Goal: Information Seeking & Learning: Learn about a topic

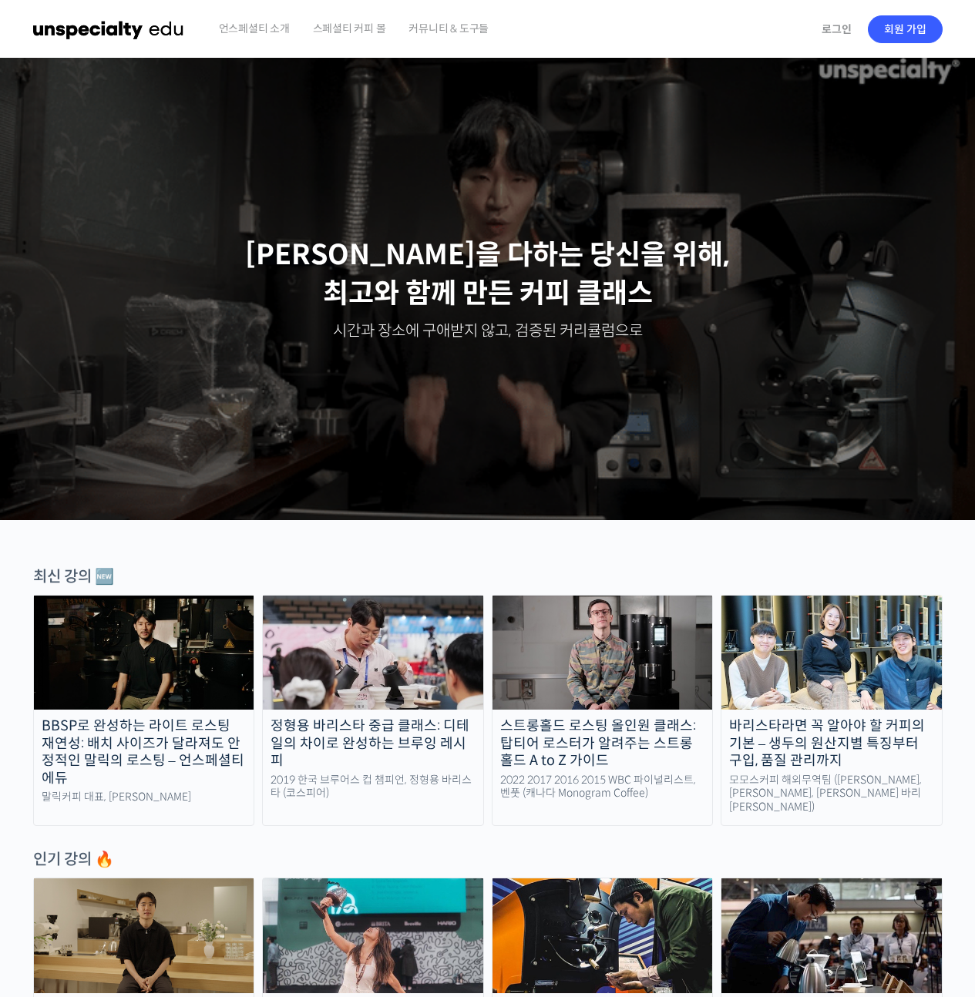
scroll to position [19, 0]
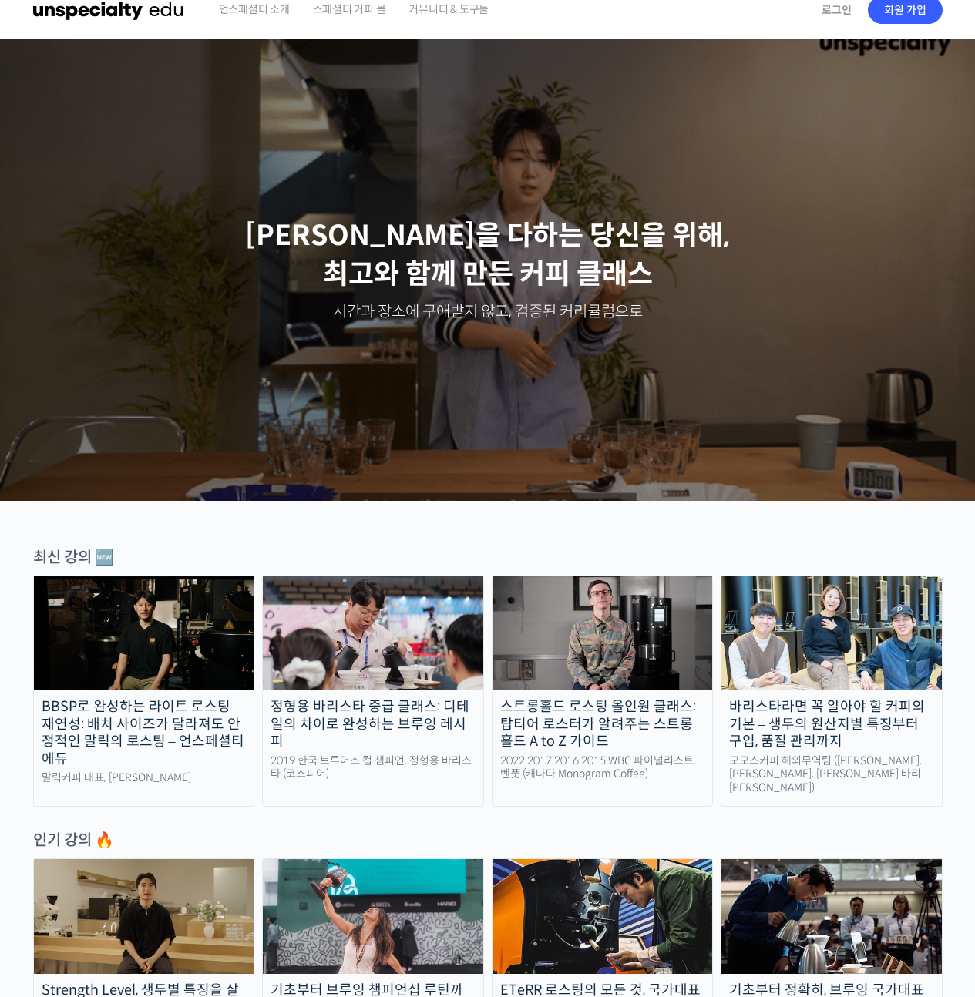
scroll to position [0, 0]
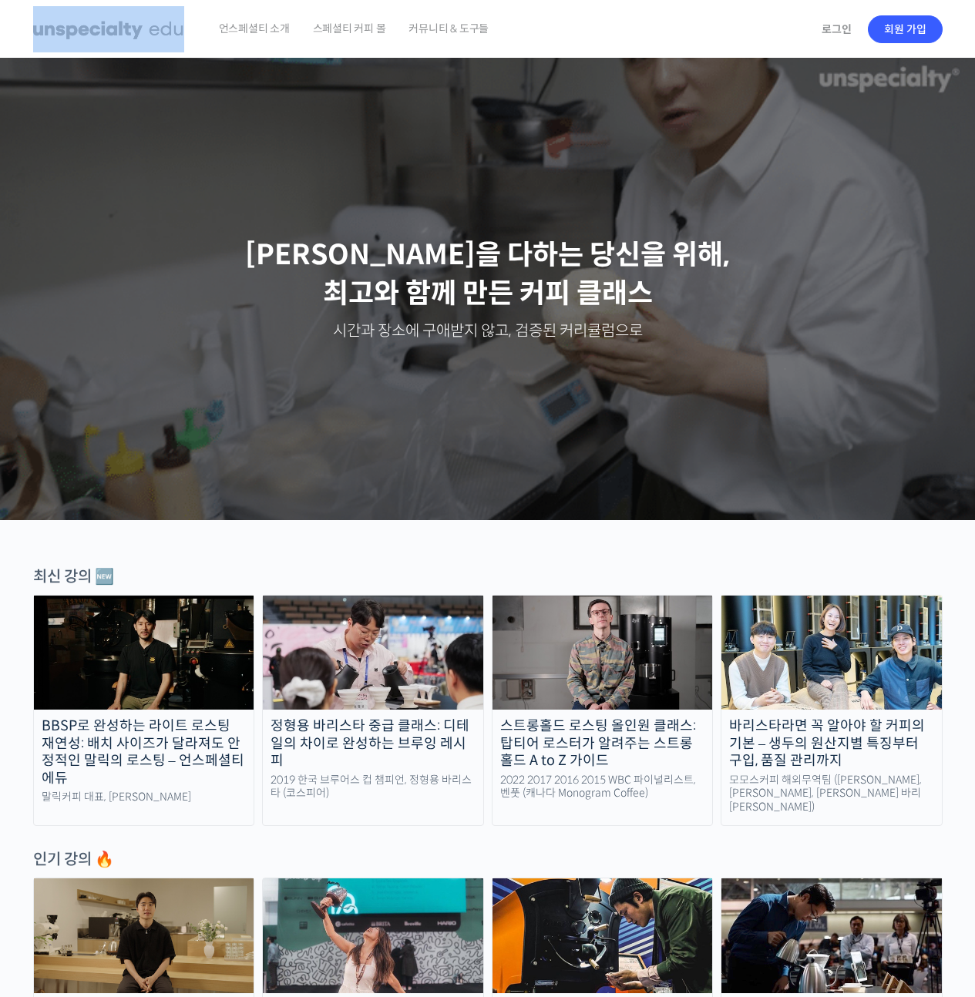
drag, startPoint x: 63, startPoint y: 22, endPoint x: 633, endPoint y: 38, distance: 570.3
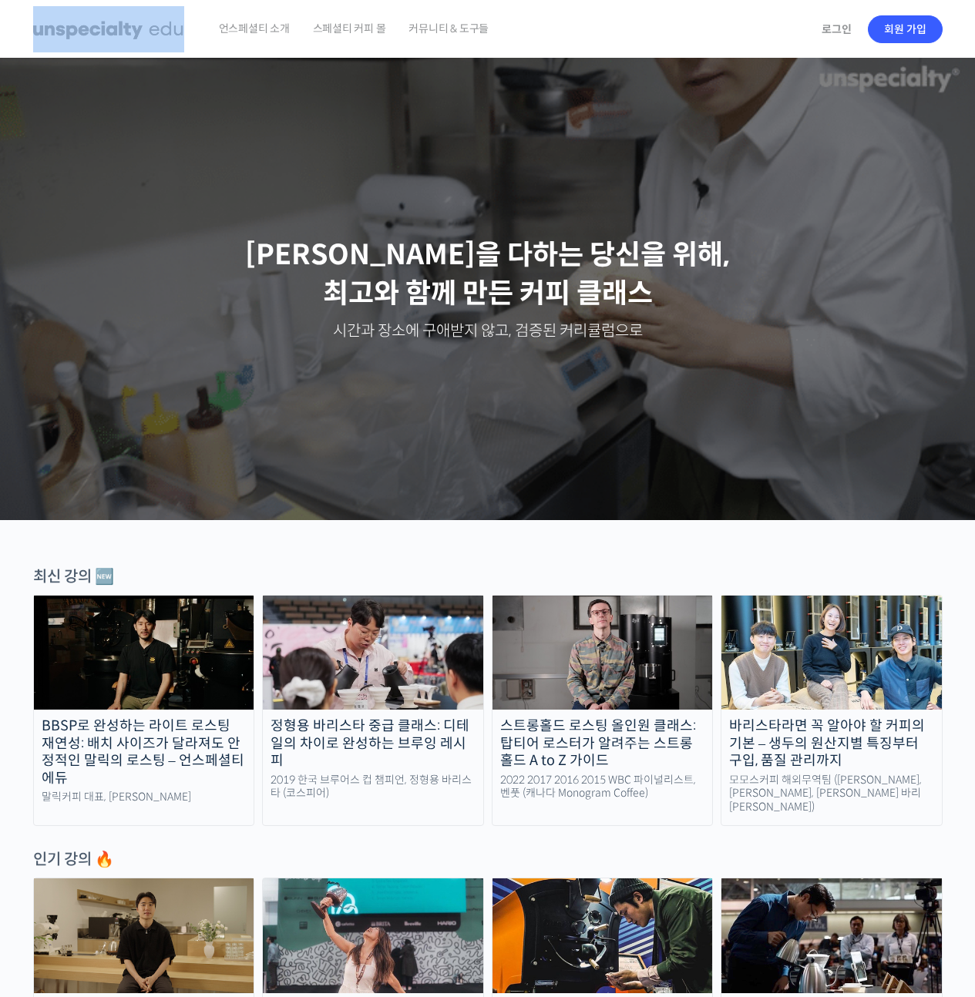
click at [633, 38] on header "언스페셜티 소개 스페셜티 커피 몰 커뮤니티 & 도구들 로그인 회원 가입 Search for: 로그인 회원 가입 언스페셜티 소개 패밀리 사이트 …" at bounding box center [487, 29] width 975 height 59
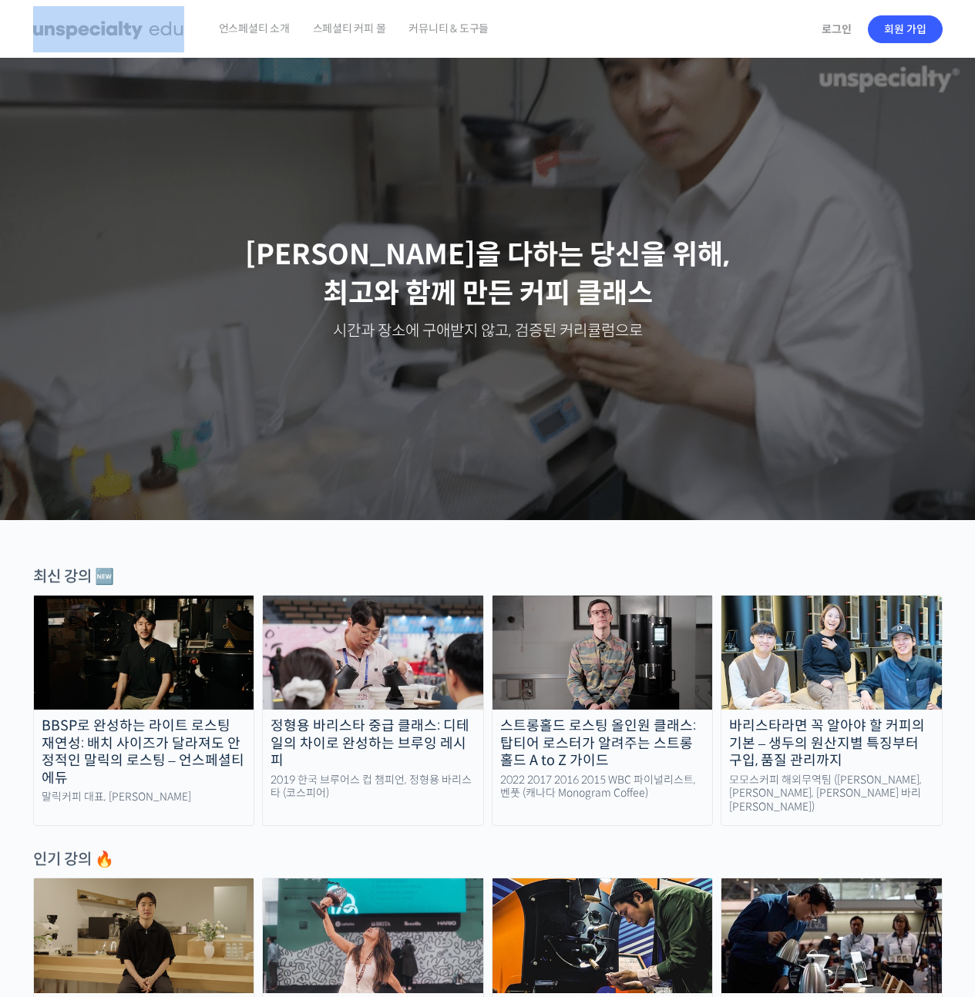
click at [569, 39] on div "언스페셜티 소개 스페셜티 커피 몰 커뮤니티 & 도구들" at bounding box center [509, 29] width 605 height 59
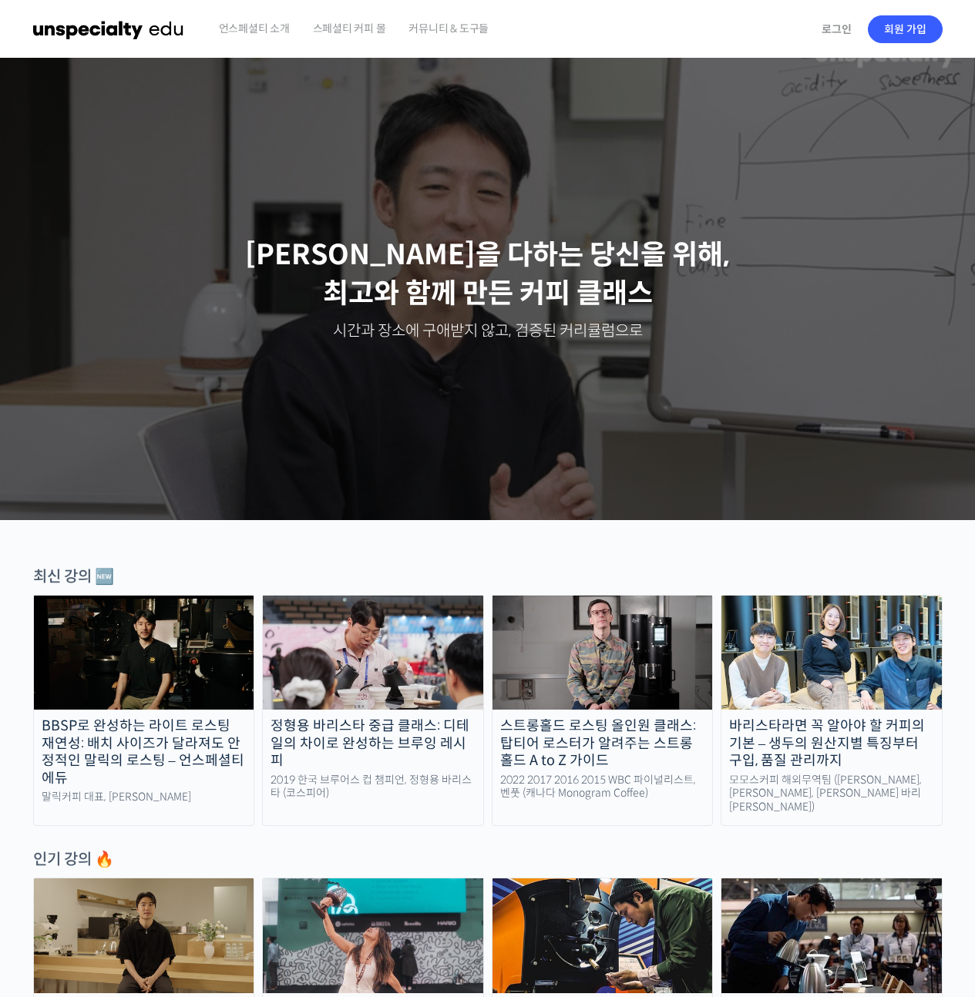
click at [569, 39] on div "언스페셜티 소개 스페셜티 커피 몰 커뮤니티 & 도구들" at bounding box center [509, 29] width 605 height 59
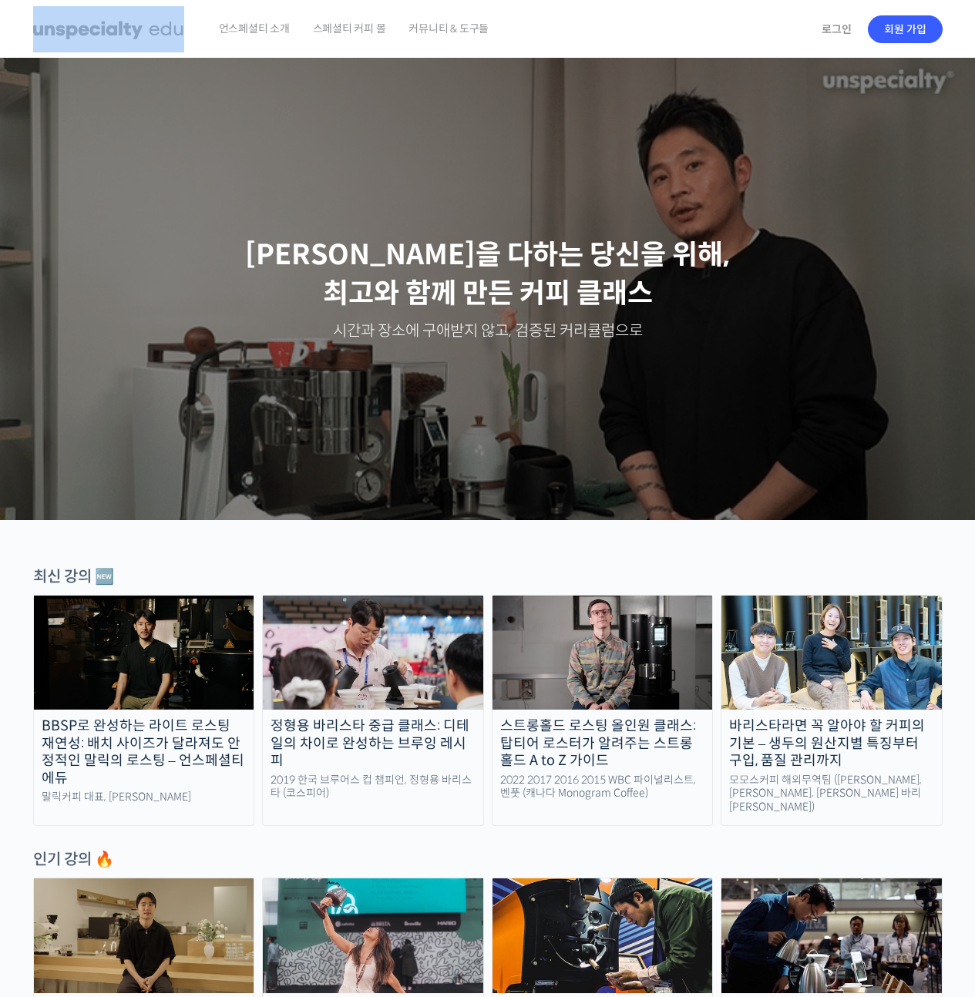
drag, startPoint x: 15, startPoint y: 27, endPoint x: 603, endPoint y: 26, distance: 587.8
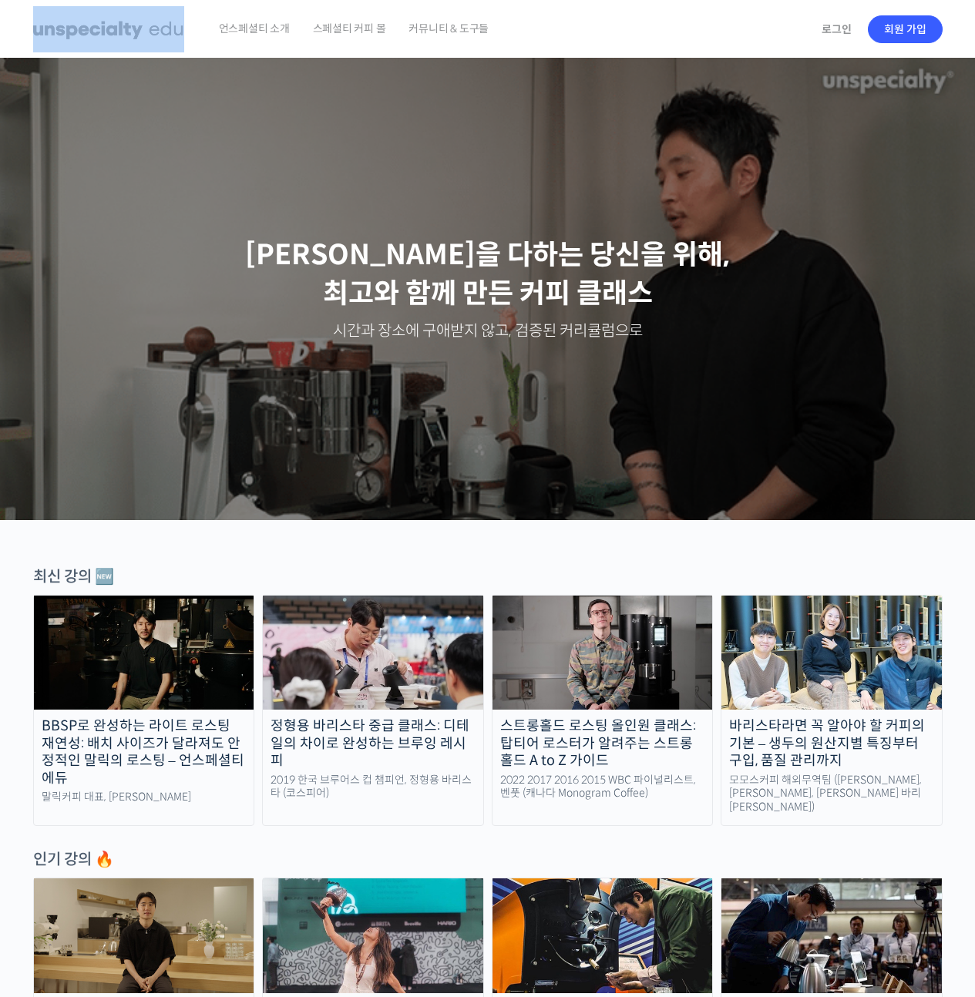
click at [559, 35] on header "언스페셜티 소개 스페셜티 커피 몰 커뮤니티 & 도구들 로그인 회원 가입 Search for: 로그인 회원 가입 언스페셜티 소개 패밀리 사이트 …" at bounding box center [487, 29] width 975 height 59
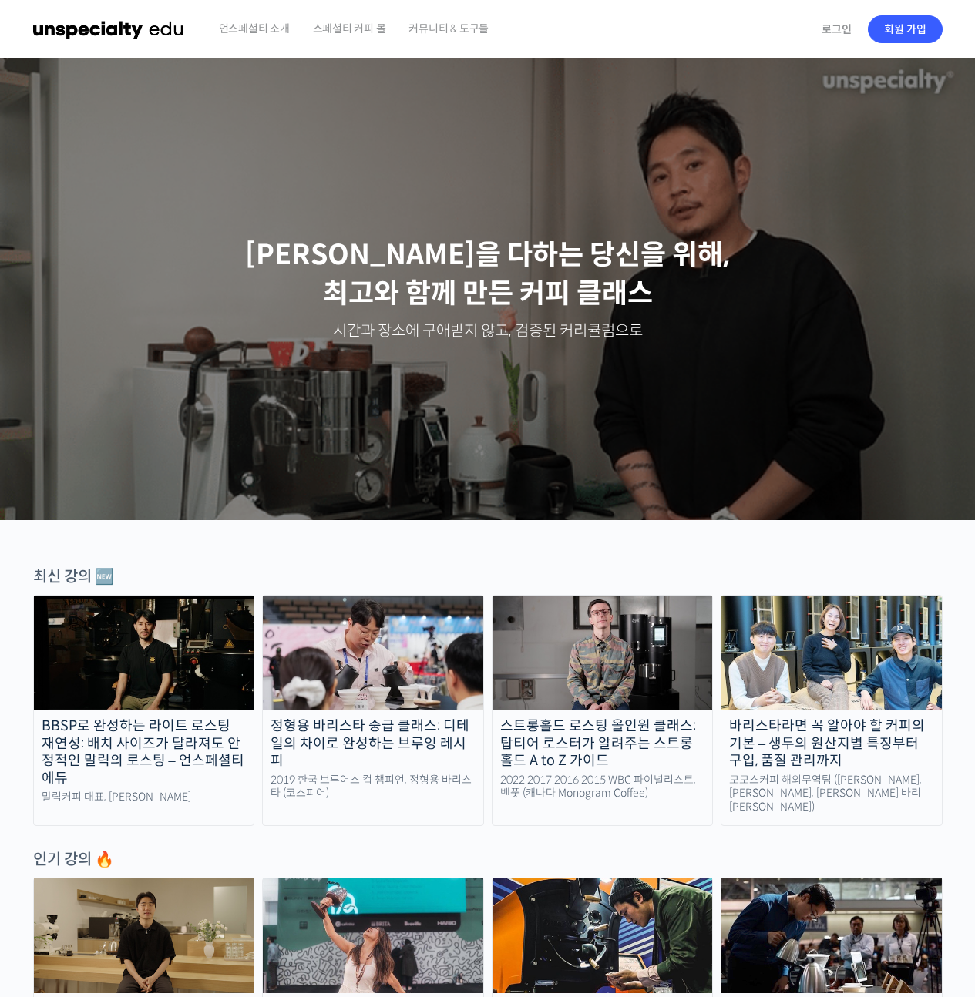
click at [602, 26] on div "언스페셜티 소개 스페셜티 커피 몰 커뮤니티 & 도구들" at bounding box center [509, 29] width 605 height 59
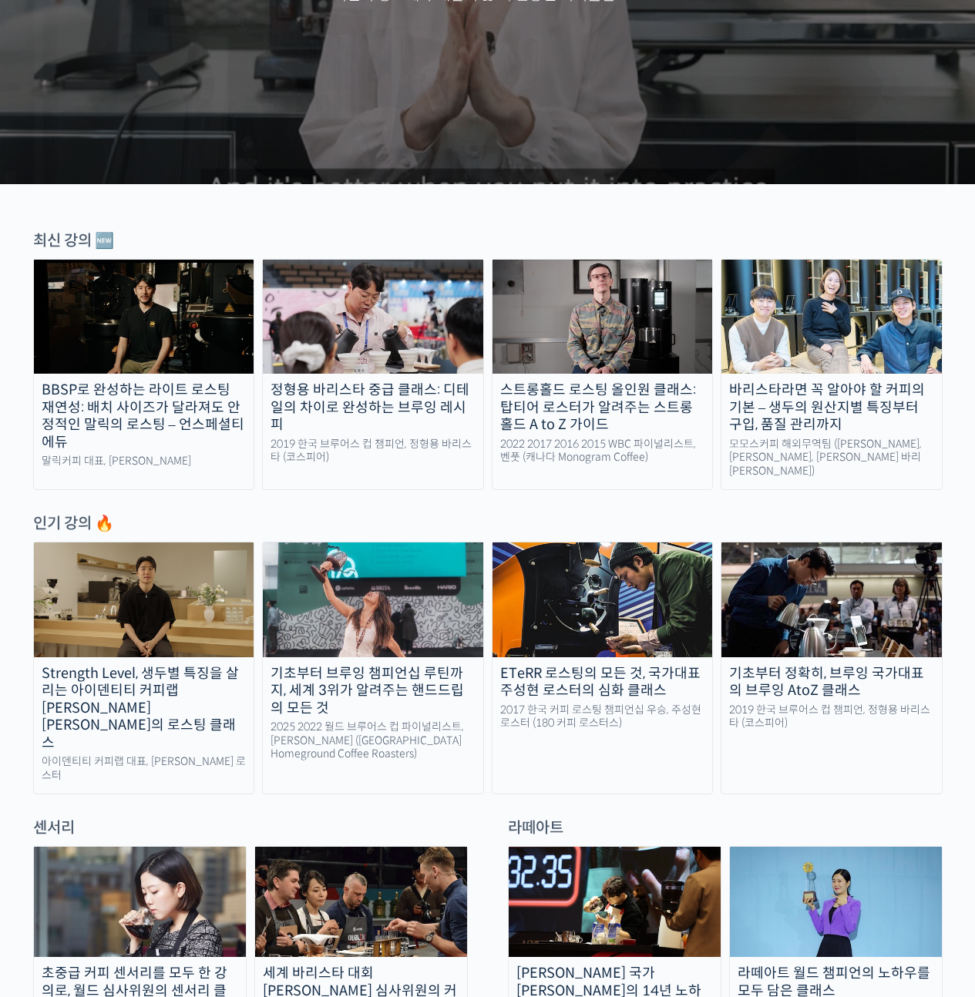
scroll to position [415, 0]
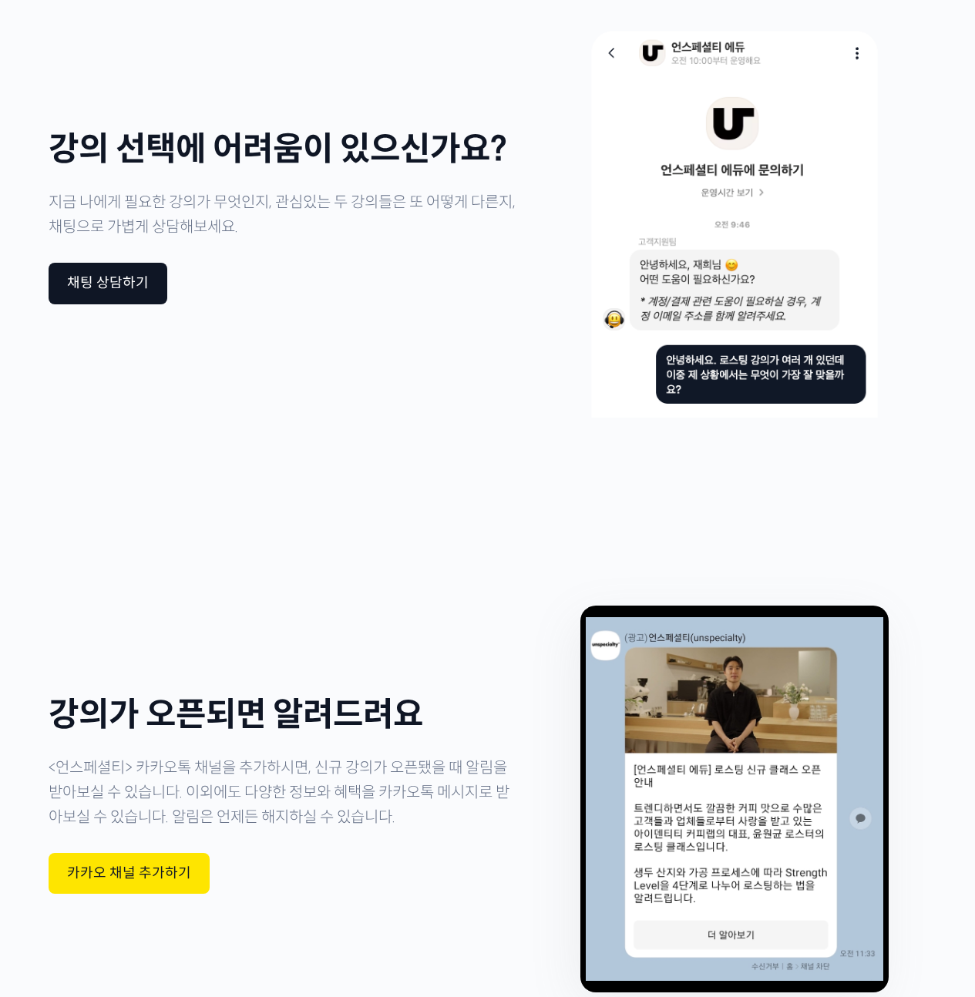
scroll to position [0, 0]
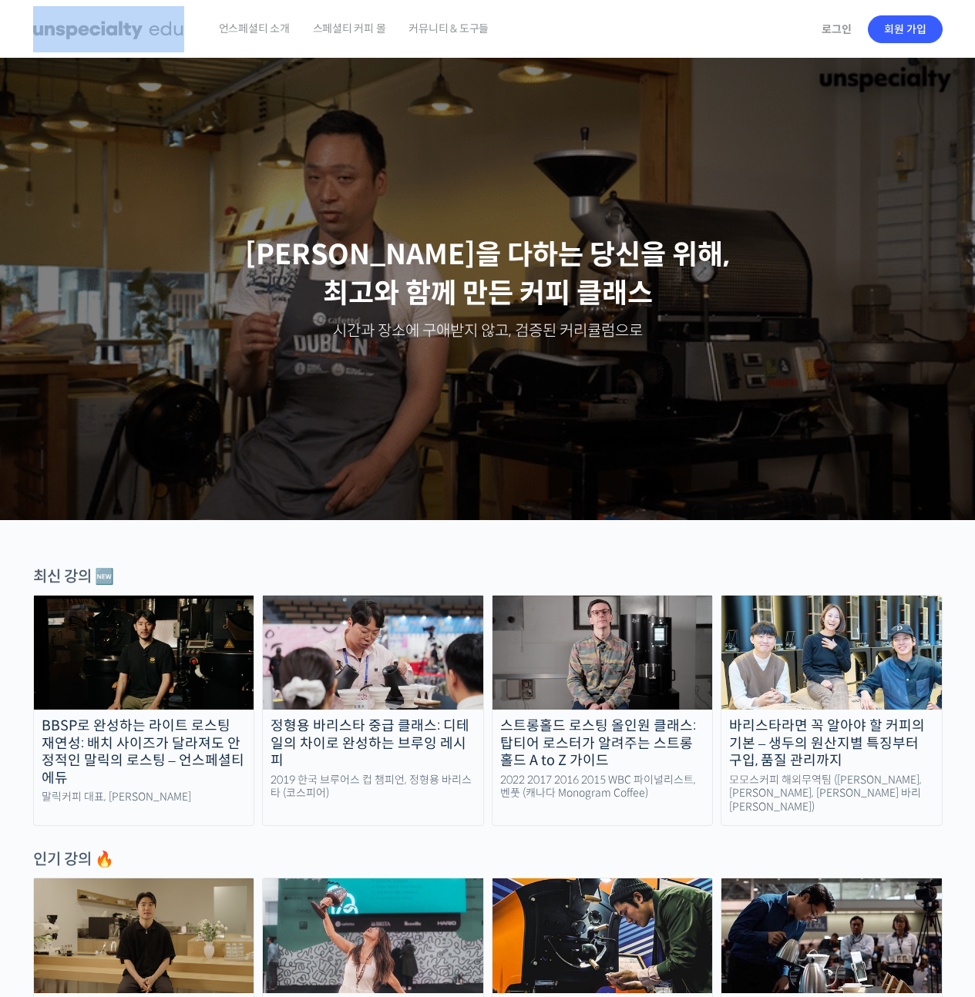
drag, startPoint x: 560, startPoint y: 21, endPoint x: 42, endPoint y: 37, distance: 517.9
click at [53, 37] on div "언스페셜티 소개 스페셜티 커피 몰 커뮤니티 & 도구들 로그인 회원 가입" at bounding box center [487, 29] width 924 height 59
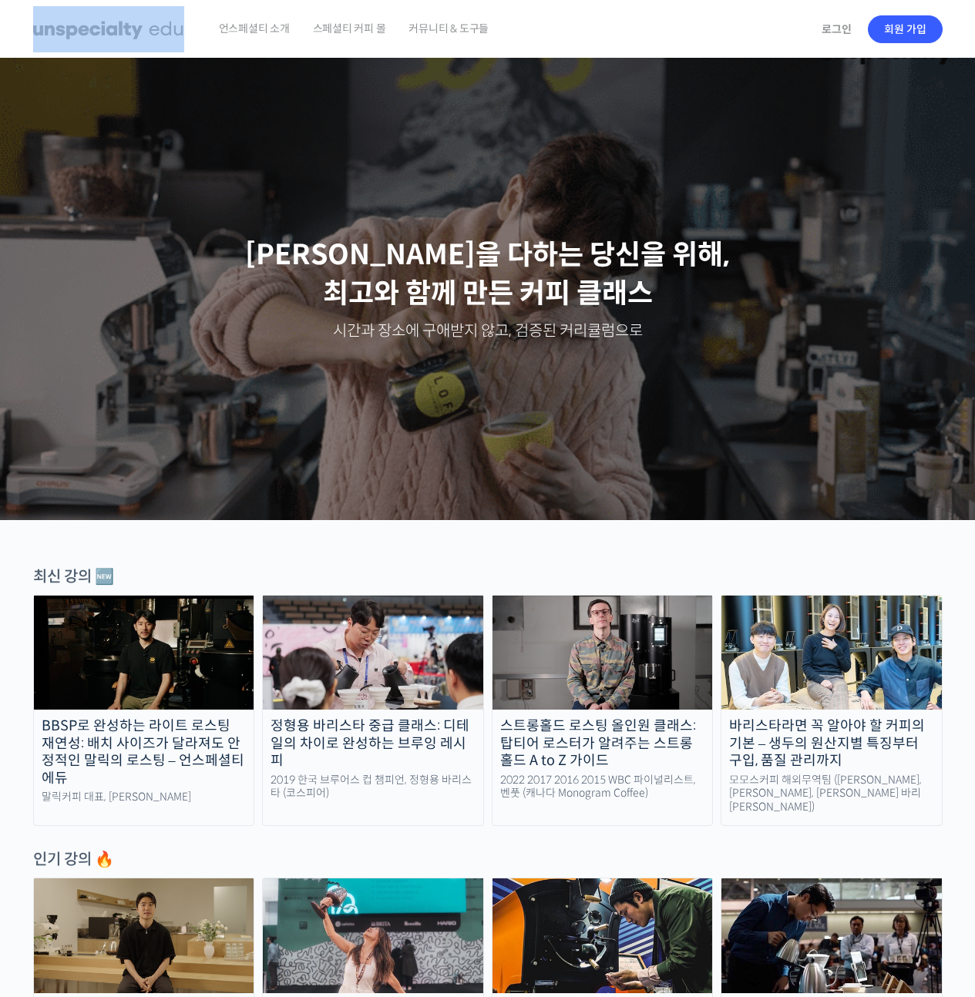
drag, startPoint x: 24, startPoint y: 33, endPoint x: 512, endPoint y: 32, distance: 487.6
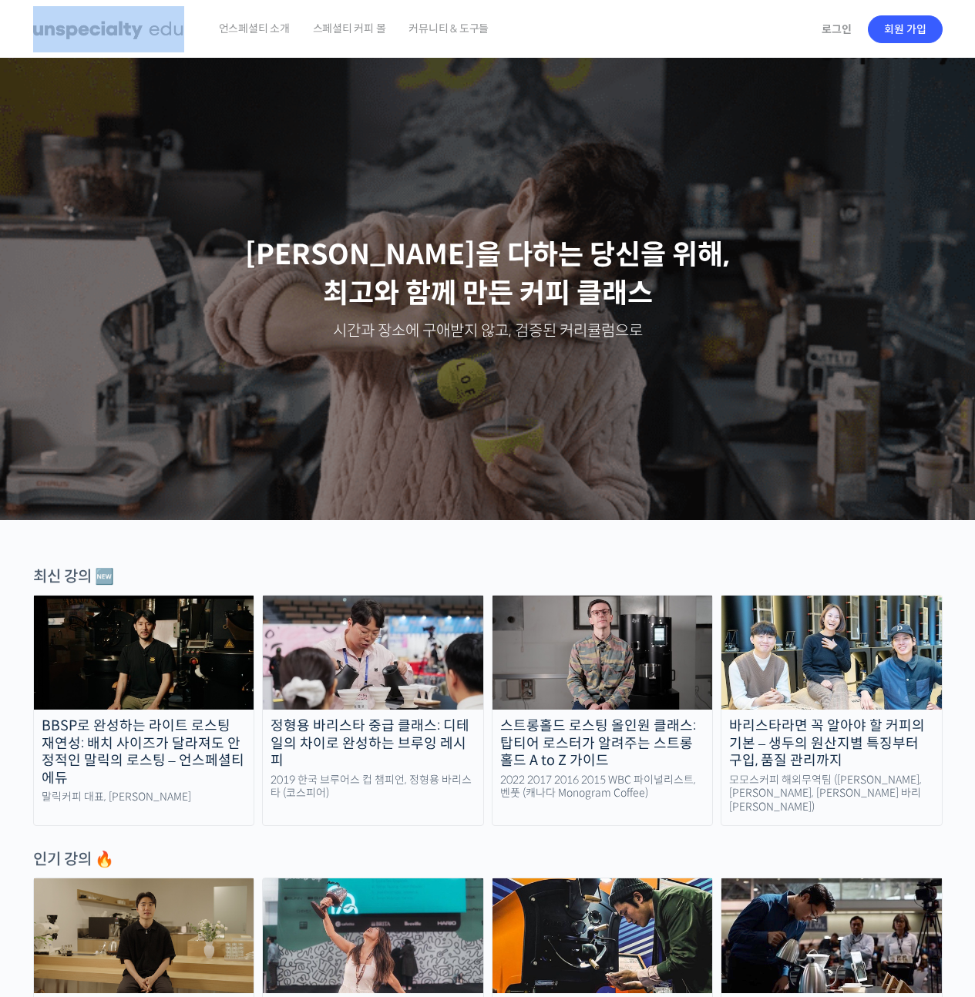
click at [512, 32] on div "언스페셜티 소개 스페셜티 커피 몰 커뮤니티 & 도구들 로그인 회원 가입" at bounding box center [487, 29] width 924 height 59
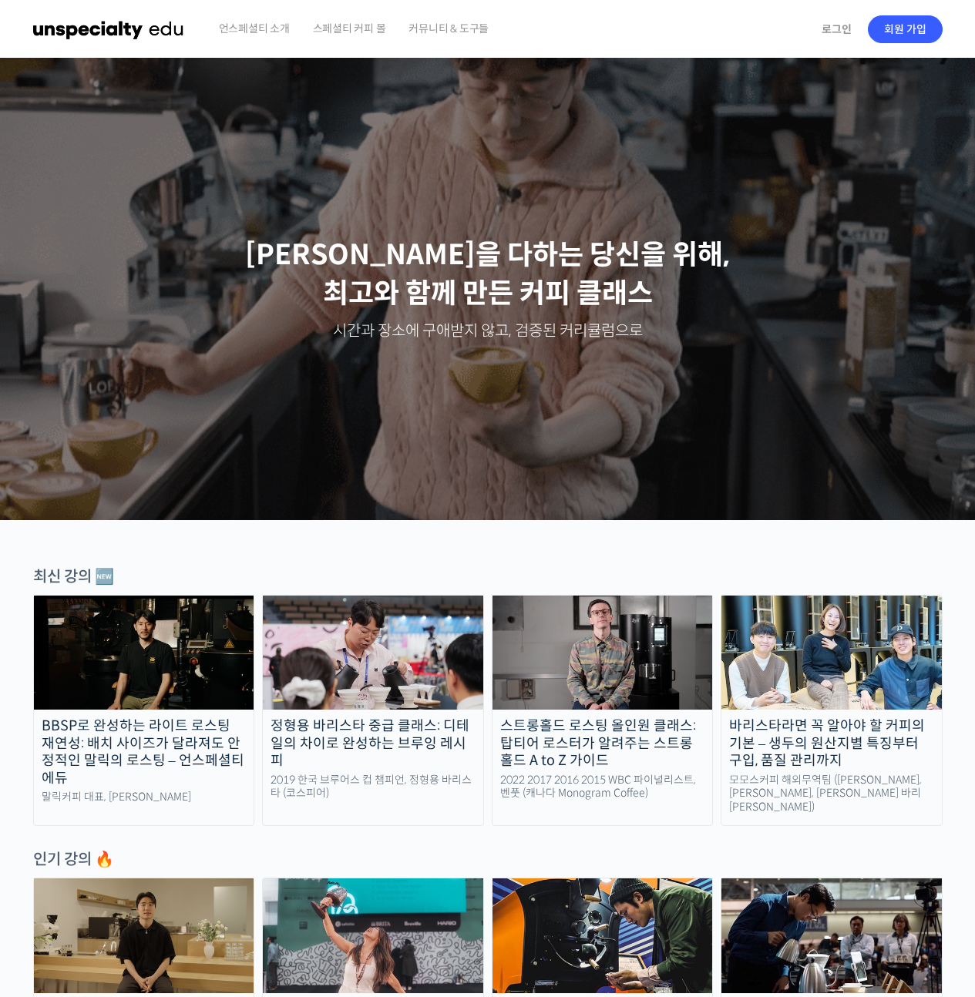
click at [518, 23] on div "언스페셜티 소개 스페셜티 커피 몰 커뮤니티 & 도구들" at bounding box center [509, 29] width 605 height 59
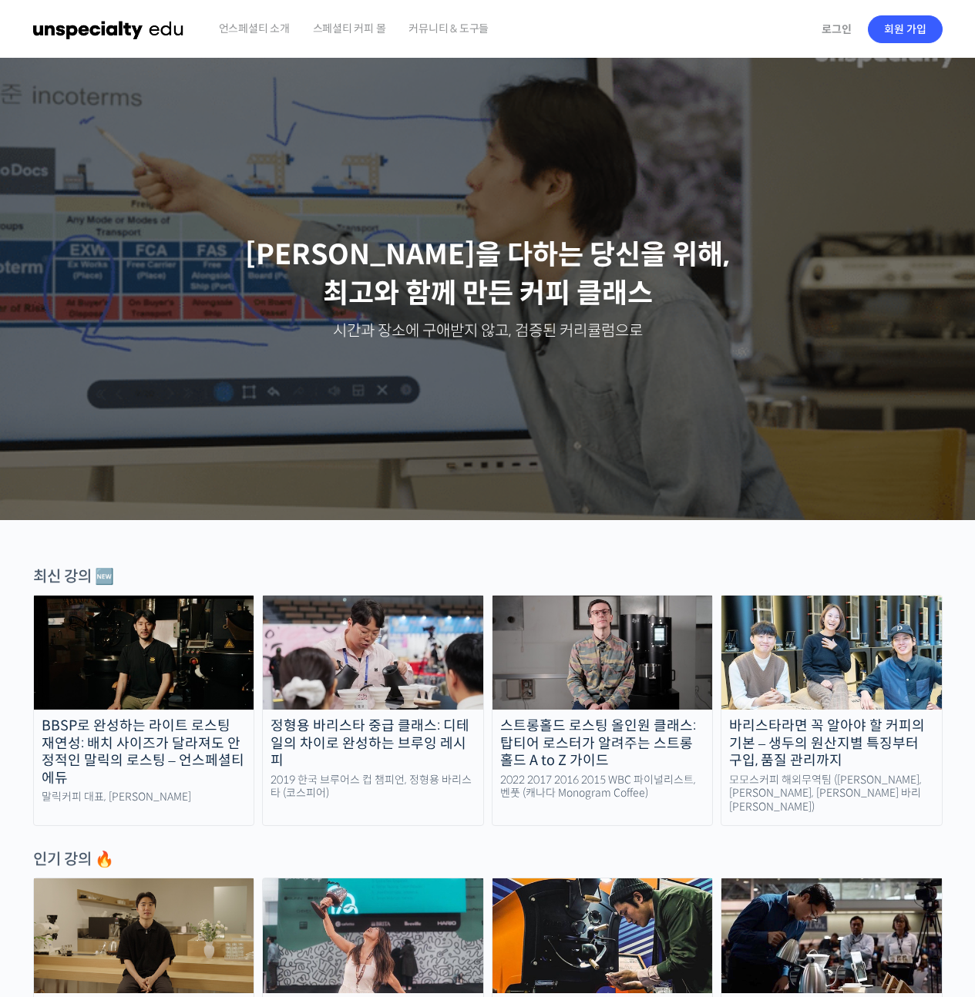
click at [575, 35] on div "언스페셜티 소개 스페셜티 커피 몰 커뮤니티 & 도구들" at bounding box center [509, 29] width 605 height 59
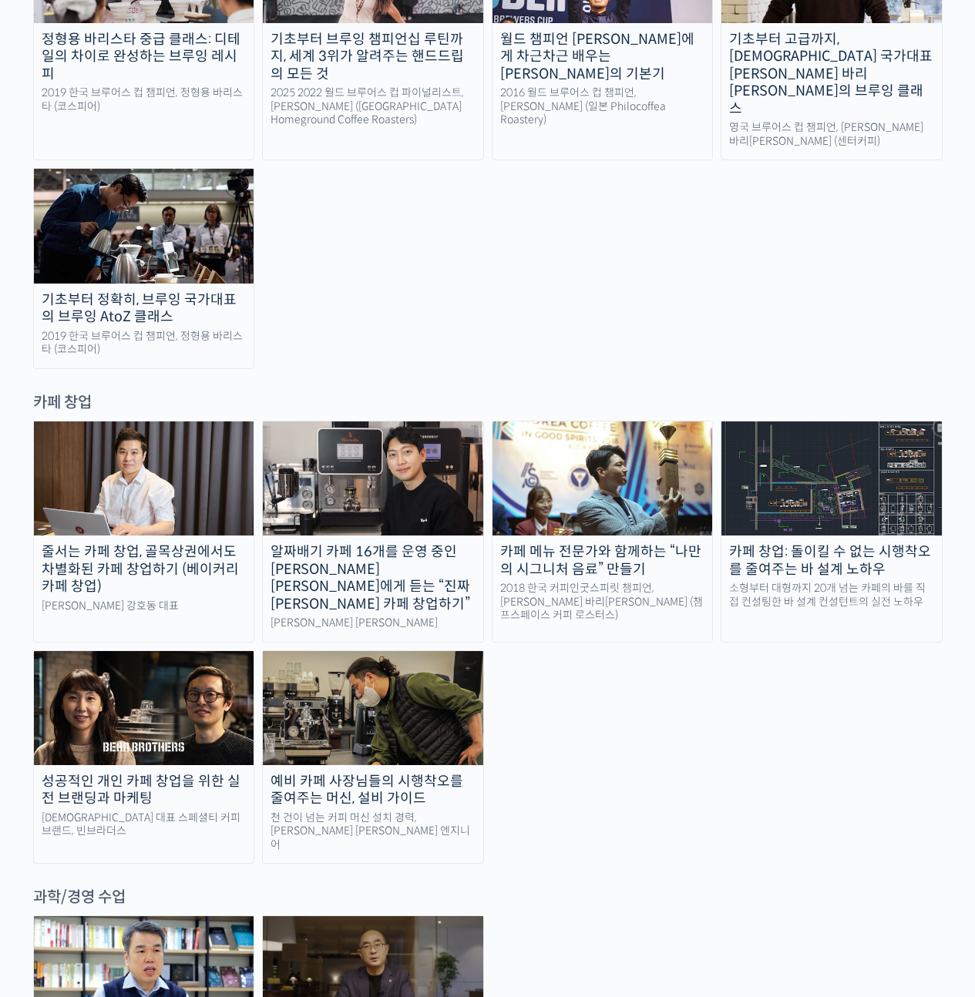
scroll to position [2979, 0]
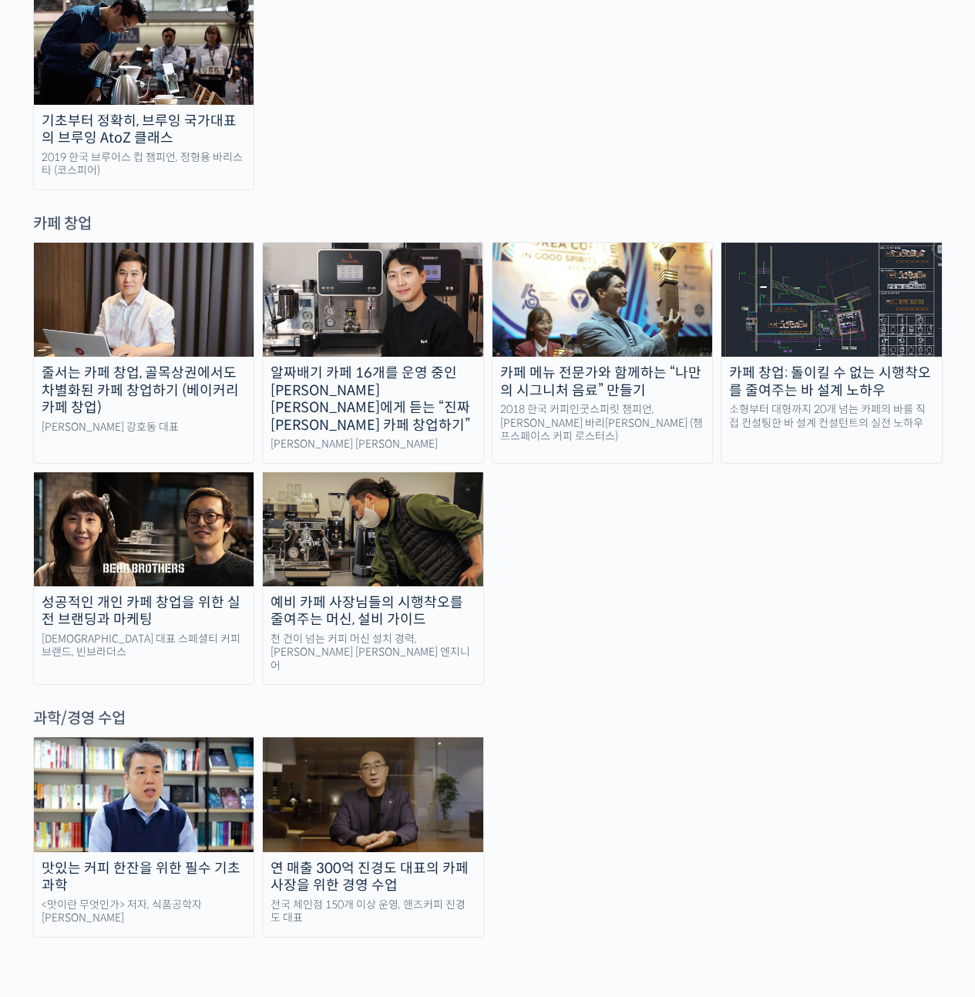
click at [551, 411] on div "줄서는 카페 창업, 골목상권에서도 차별화된 카페 창업하기 (베이커리 카페 창업) 라라브레드 강호동 대표 알짜배기 카페 16개를 운영 중인 안태…" at bounding box center [487, 464] width 909 height 444
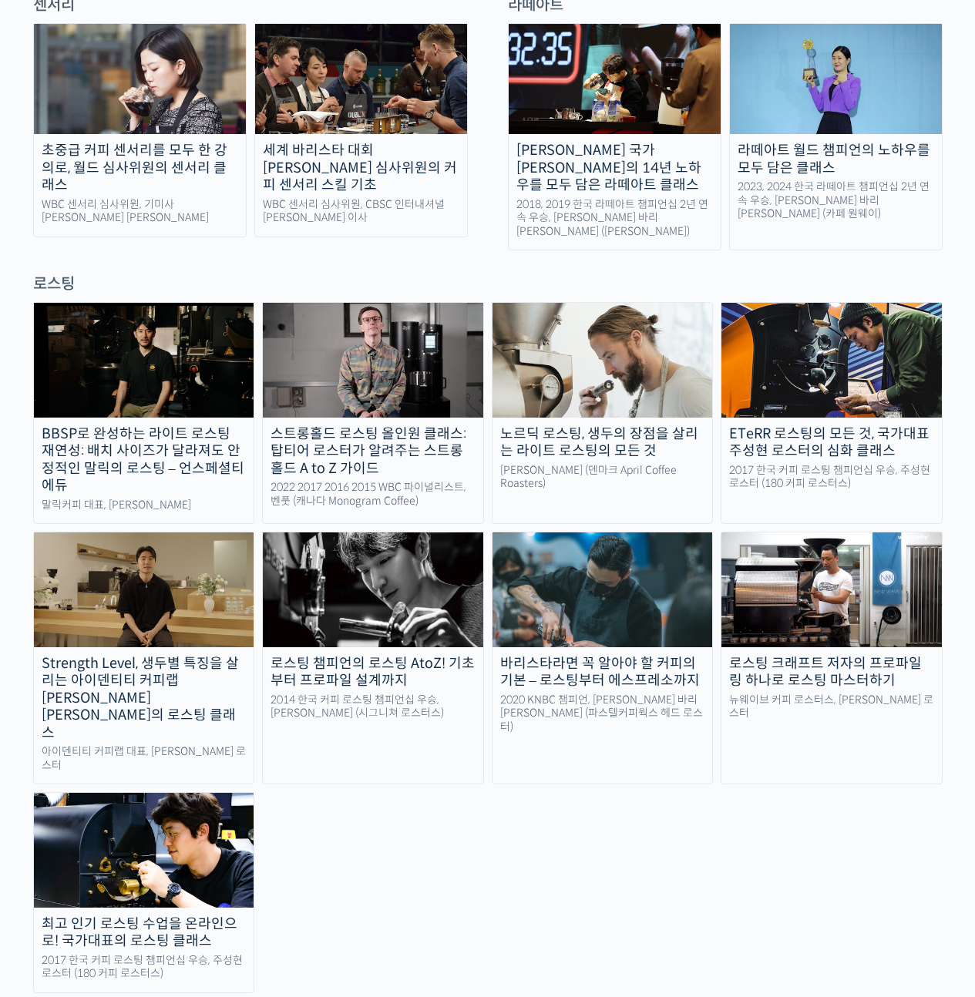
scroll to position [0, 0]
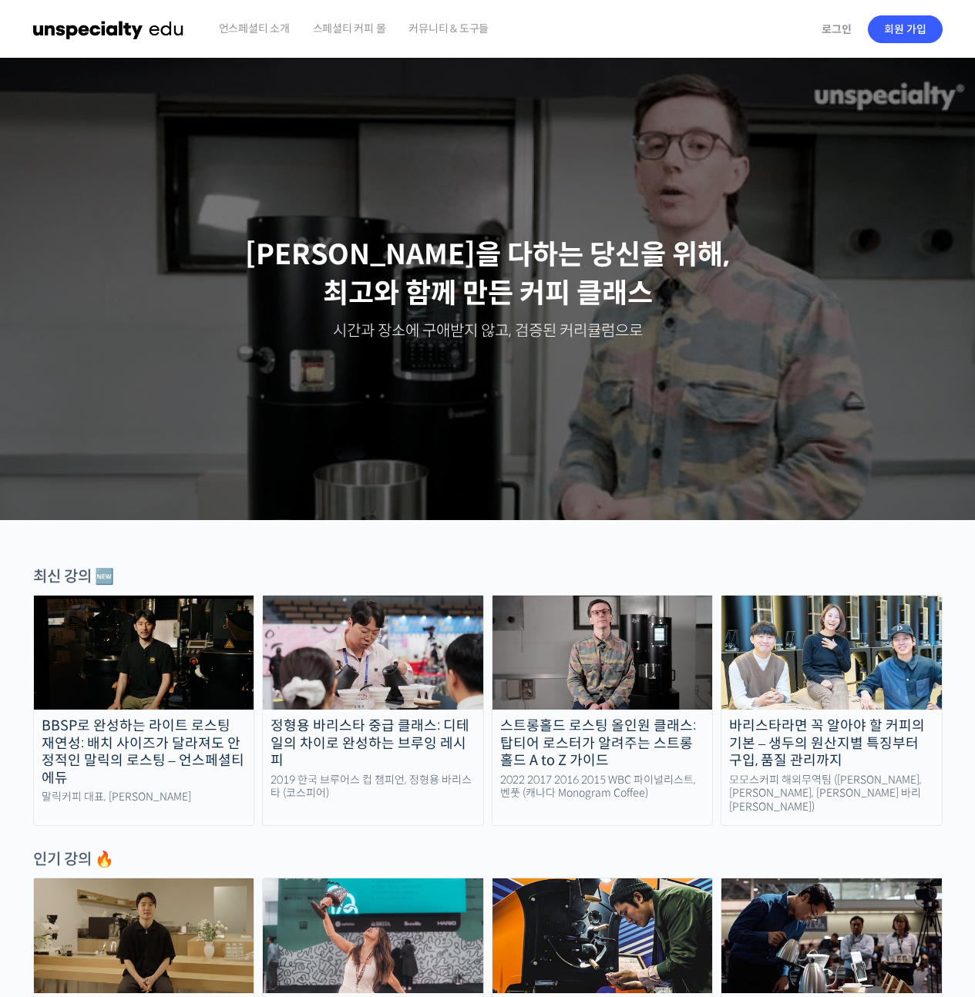
drag, startPoint x: 140, startPoint y: 561, endPoint x: 39, endPoint y: 577, distance: 103.0
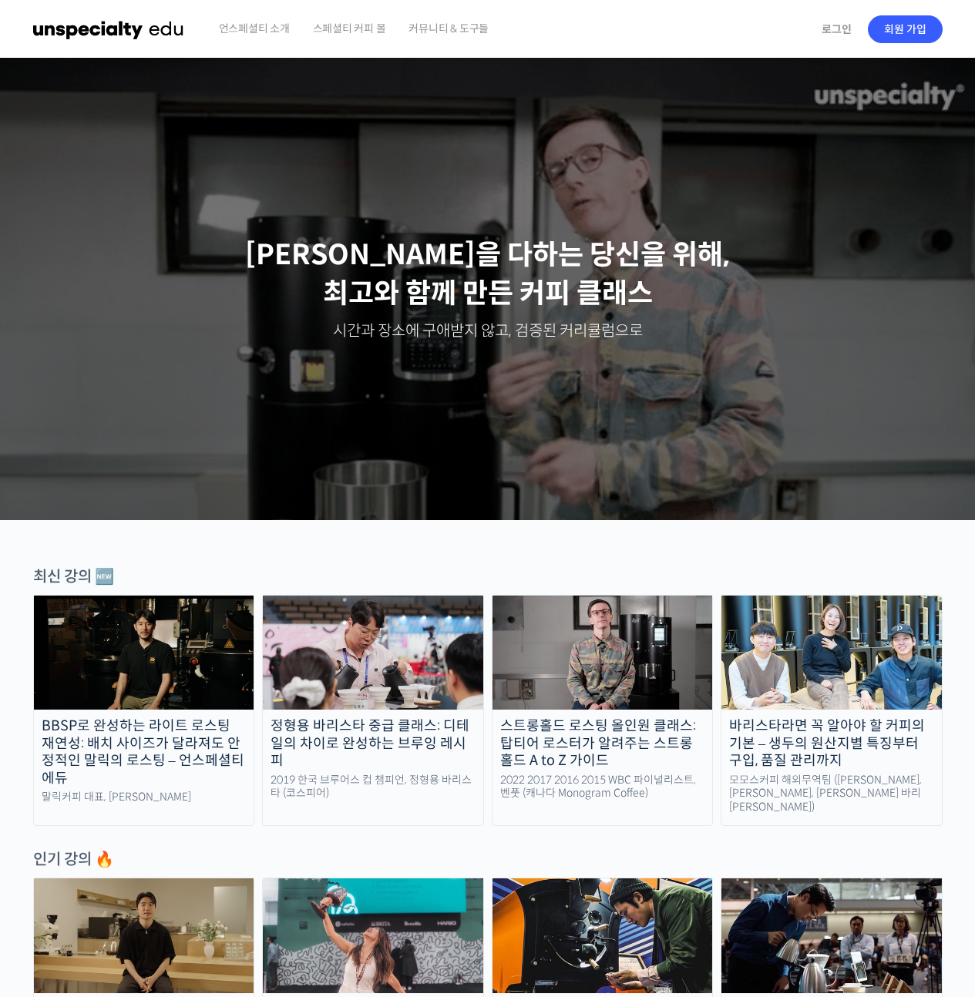
drag, startPoint x: 120, startPoint y: 572, endPoint x: 163, endPoint y: 569, distance: 43.2
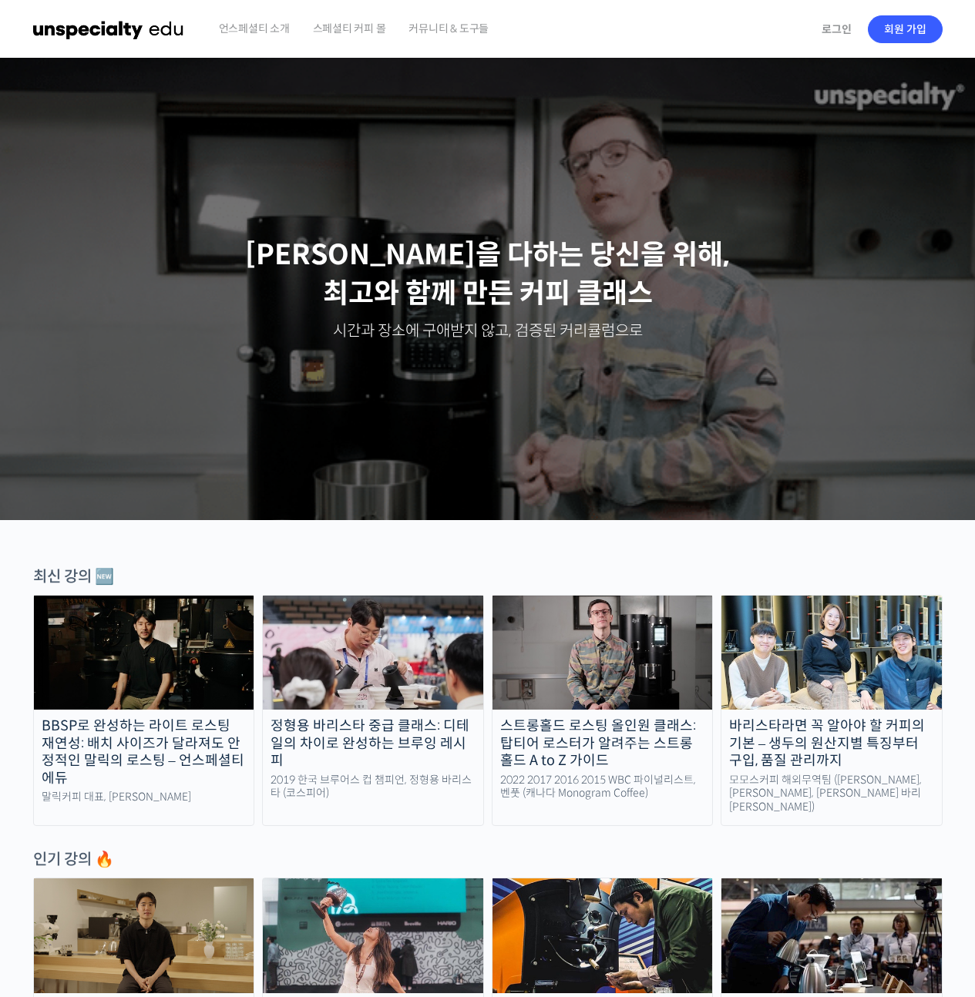
click at [163, 569] on div "최신 강의 🆕" at bounding box center [487, 576] width 909 height 21
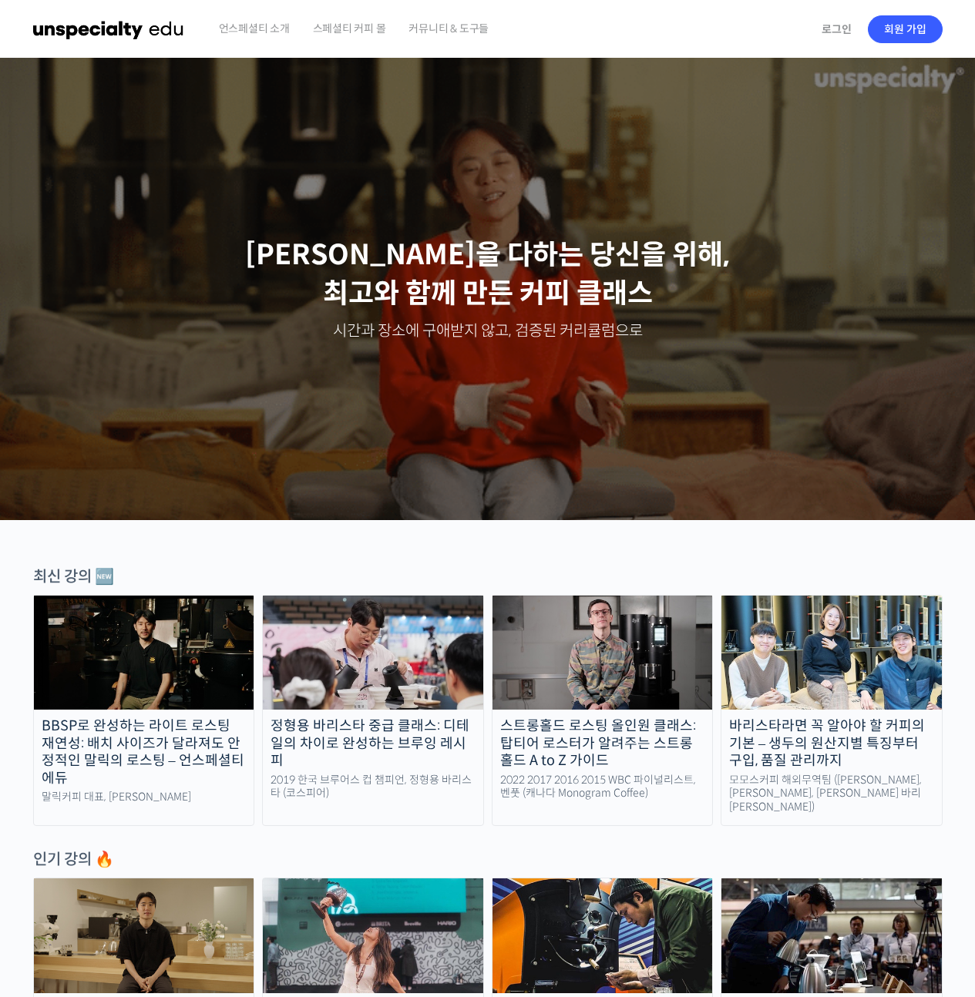
drag, startPoint x: 29, startPoint y: 577, endPoint x: 153, endPoint y: 571, distance: 123.4
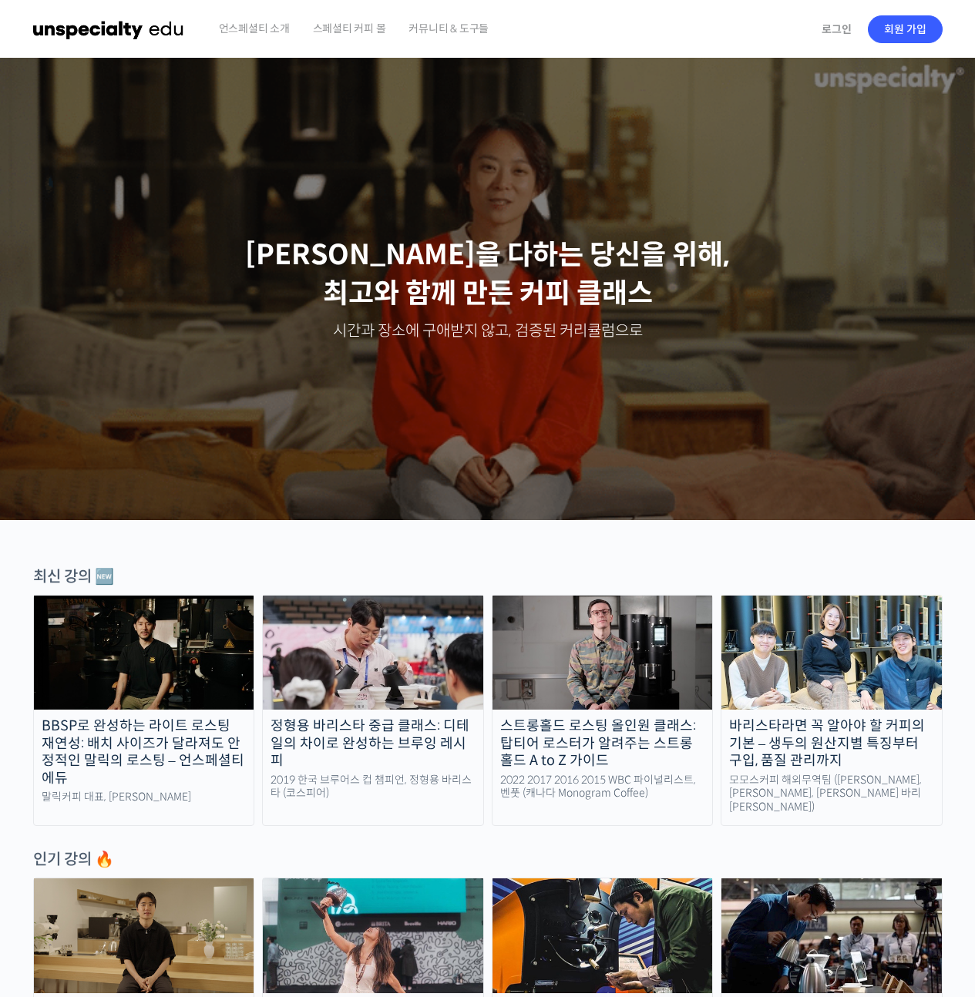
click at [153, 571] on div "최신 강의 🆕" at bounding box center [487, 576] width 909 height 21
drag, startPoint x: 32, startPoint y: 576, endPoint x: 164, endPoint y: 568, distance: 132.8
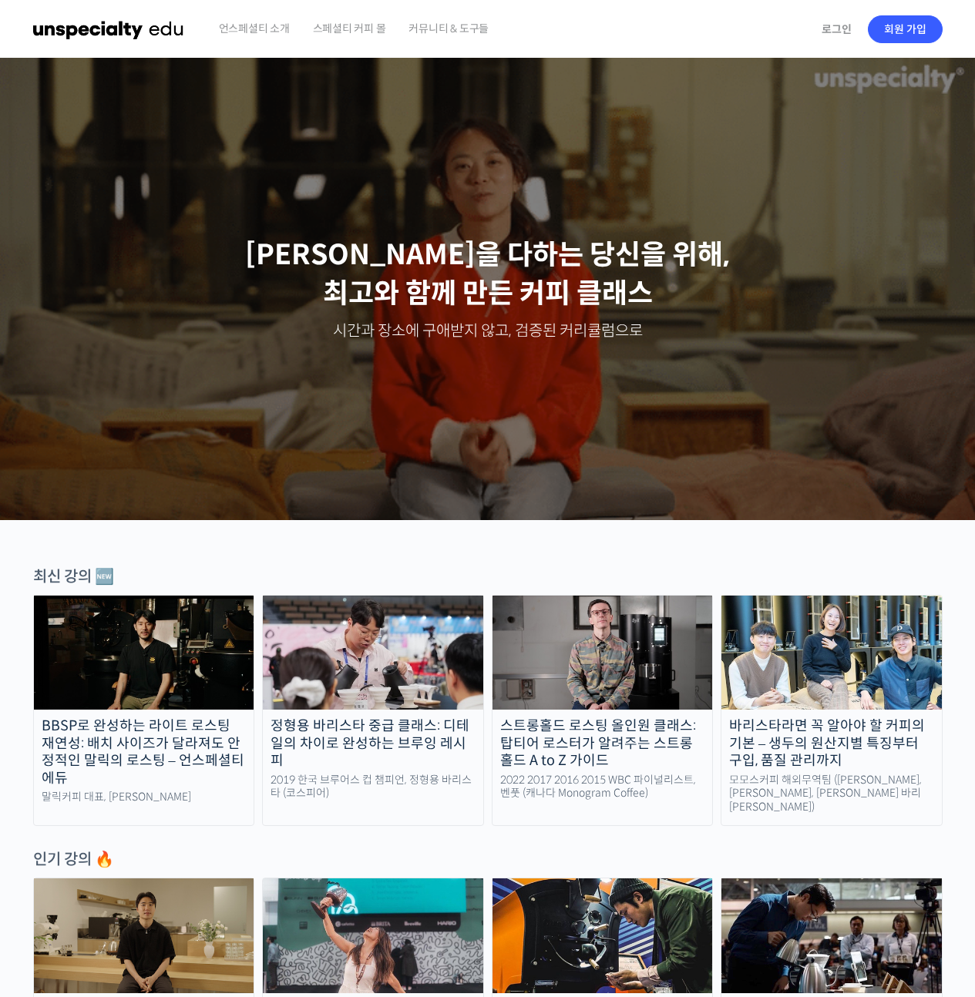
click at [164, 568] on div "최신 강의 🆕" at bounding box center [487, 576] width 909 height 21
